Goal: Task Accomplishment & Management: Manage account settings

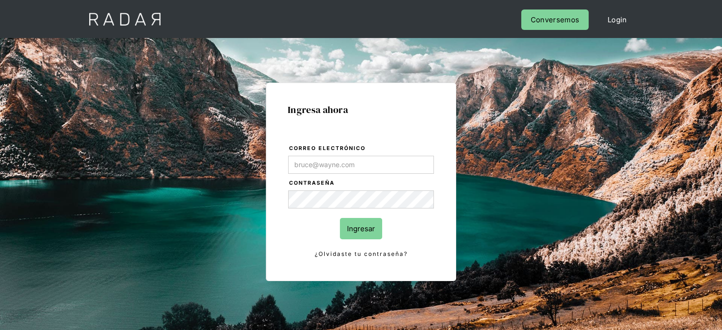
click at [396, 167] on input "Correo electrónico" at bounding box center [361, 165] width 146 height 18
click at [342, 165] on input "Correo electrónico" at bounding box center [361, 165] width 146 height 18
type input "[PERSON_NAME][EMAIL_ADDRESS][PERSON_NAME][DOMAIN_NAME]"
click at [367, 229] on input "Ingresar" at bounding box center [361, 228] width 42 height 21
